Goal: Task Accomplishment & Management: Complete application form

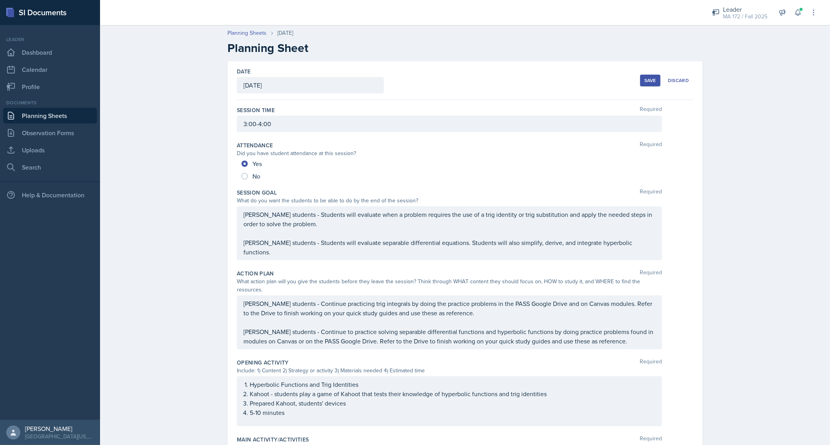
scroll to position [221, 0]
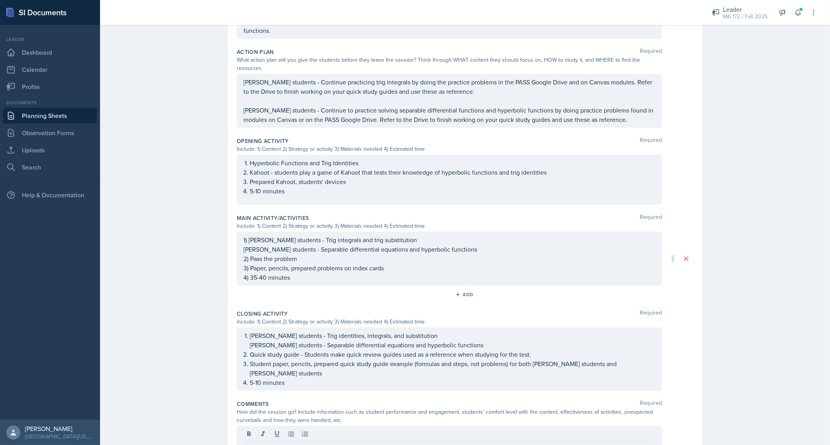
click at [193, 366] on div "Planning Sheets [DATE] Planning Sheet Date [DATE] [DATE] 31 1 2 3 4 5 6 7 8 9 1…" at bounding box center [465, 143] width 730 height 687
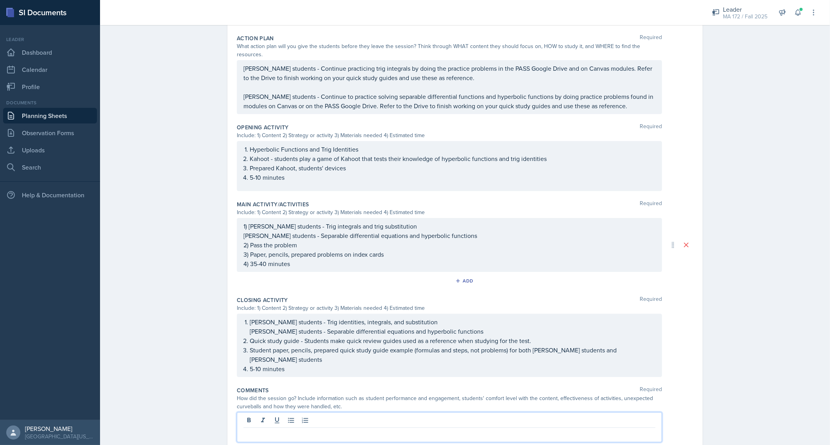
click at [312, 429] on p at bounding box center [449, 433] width 412 height 9
click at [303, 429] on p "My session went well and the students got really energetic during the Kahoot, w…" at bounding box center [449, 433] width 412 height 9
click at [357, 429] on p "My session went well; the students got really energetic during the Kahoot, whic…" at bounding box center [449, 433] width 412 height 9
click at [590, 429] on p "My session went well; the students got really energetic during the Kahoot, whic…" at bounding box center [449, 433] width 412 height 9
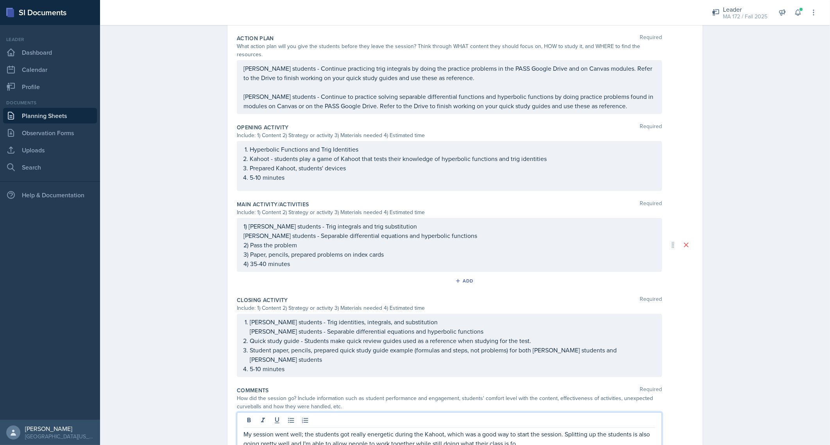
click at [287, 429] on p "My session went well; the students got really energetic during the Kahoot, whic…" at bounding box center [449, 438] width 412 height 19
click at [300, 429] on p "My session went well; the students got really energetic during the Kahoot, whic…" at bounding box center [449, 438] width 412 height 19
click at [326, 429] on p "My session went well; the students got really energetic during the Kahoot, whic…" at bounding box center [449, 438] width 412 height 19
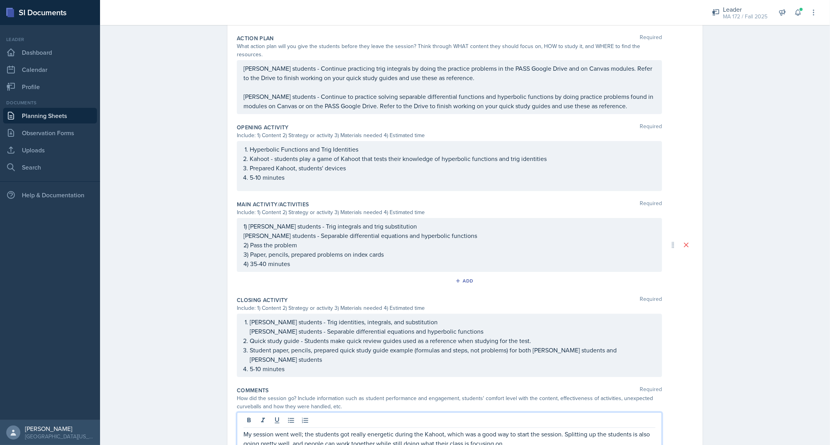
click at [510, 429] on p "My session went well; the students got really energetic during the Kahoot, whic…" at bounding box center [449, 438] width 412 height 19
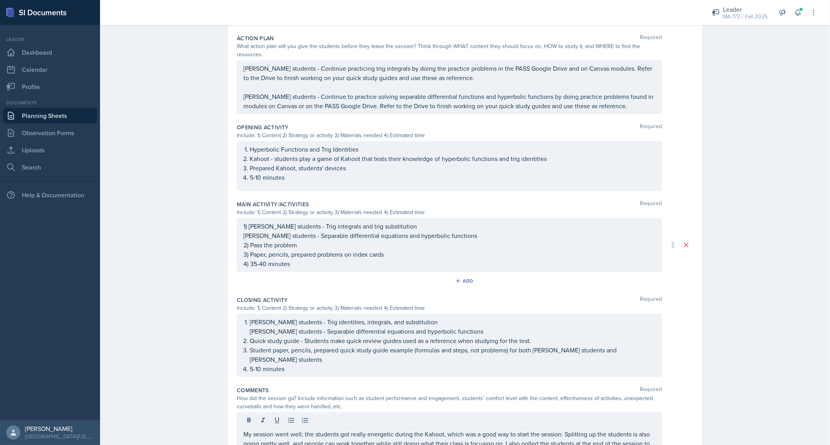
scroll to position [0, 0]
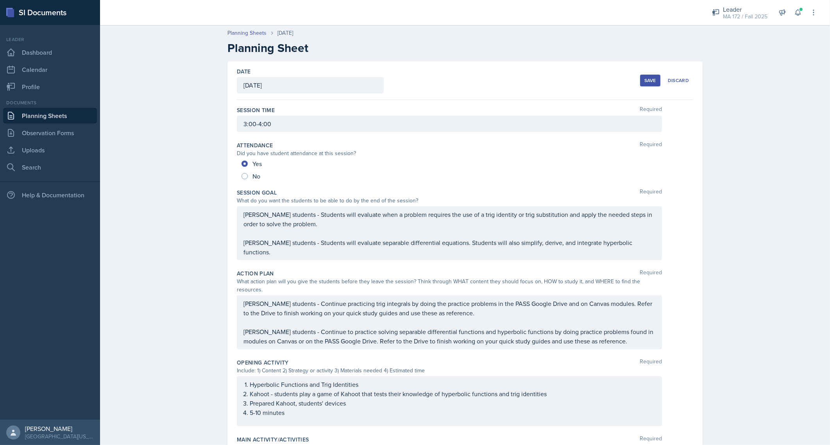
click at [644, 78] on div "Save" at bounding box center [650, 80] width 12 height 6
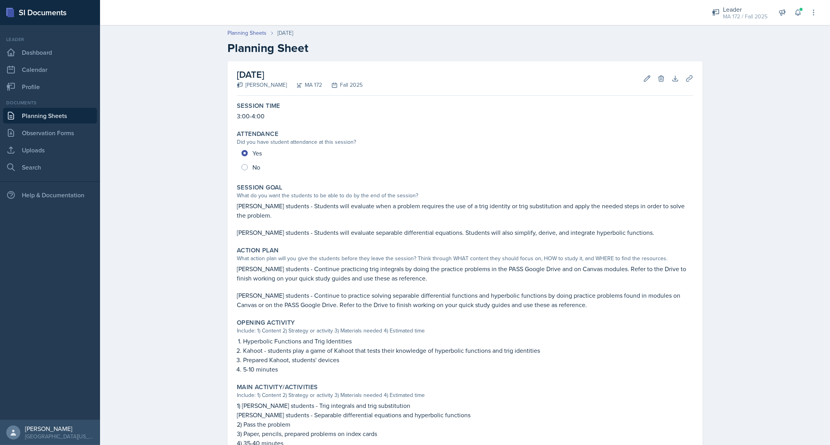
scroll to position [193, 0]
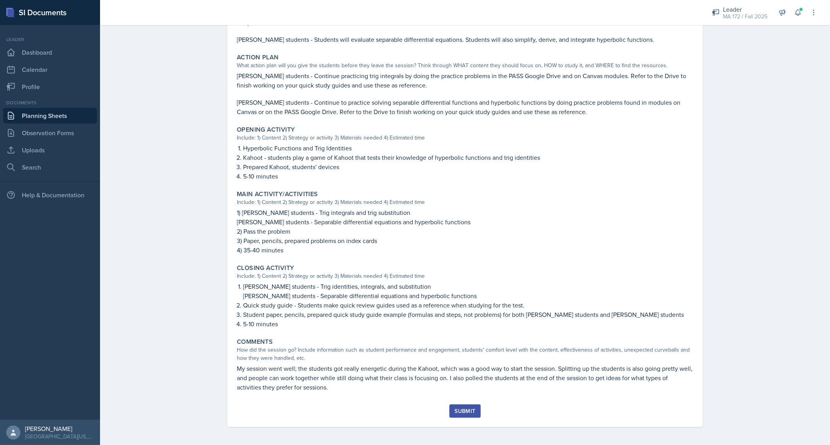
click at [465, 413] on div "Submit" at bounding box center [464, 411] width 21 height 6
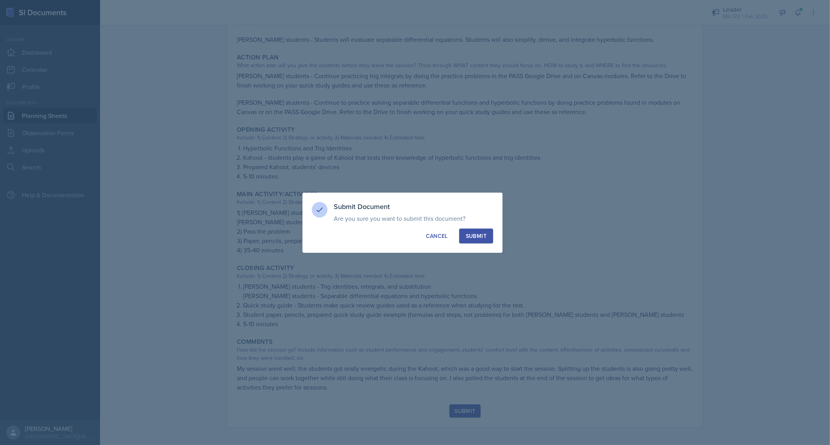
click at [489, 241] on button "Submit" at bounding box center [476, 235] width 34 height 15
radio input "true"
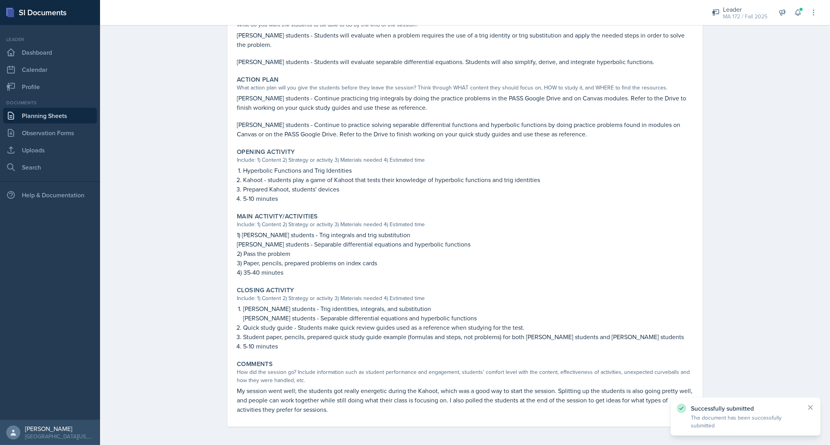
click at [59, 113] on link "Planning Sheets" at bounding box center [50, 116] width 94 height 16
